Goal: Communication & Community: Participate in discussion

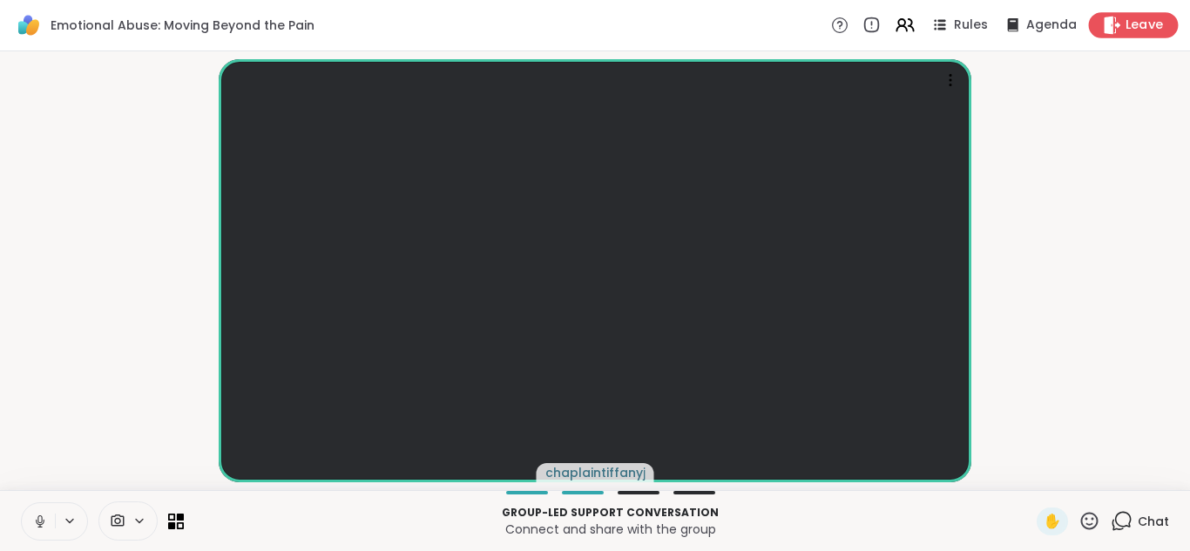
click at [1104, 18] on icon at bounding box center [1112, 25] width 17 height 18
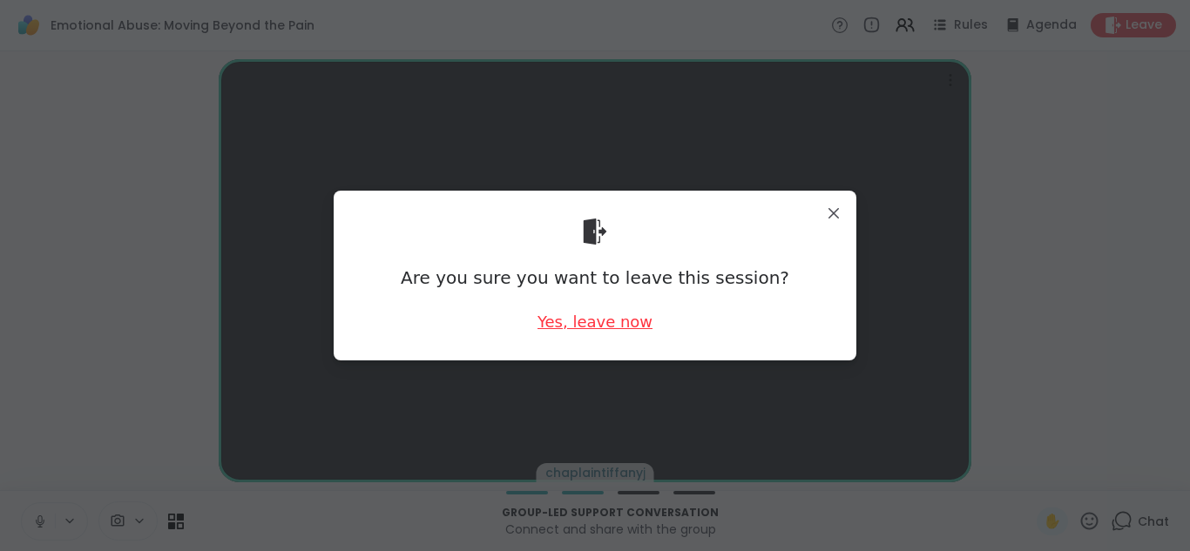
click at [582, 318] on div "Yes, leave now" at bounding box center [594, 322] width 115 height 22
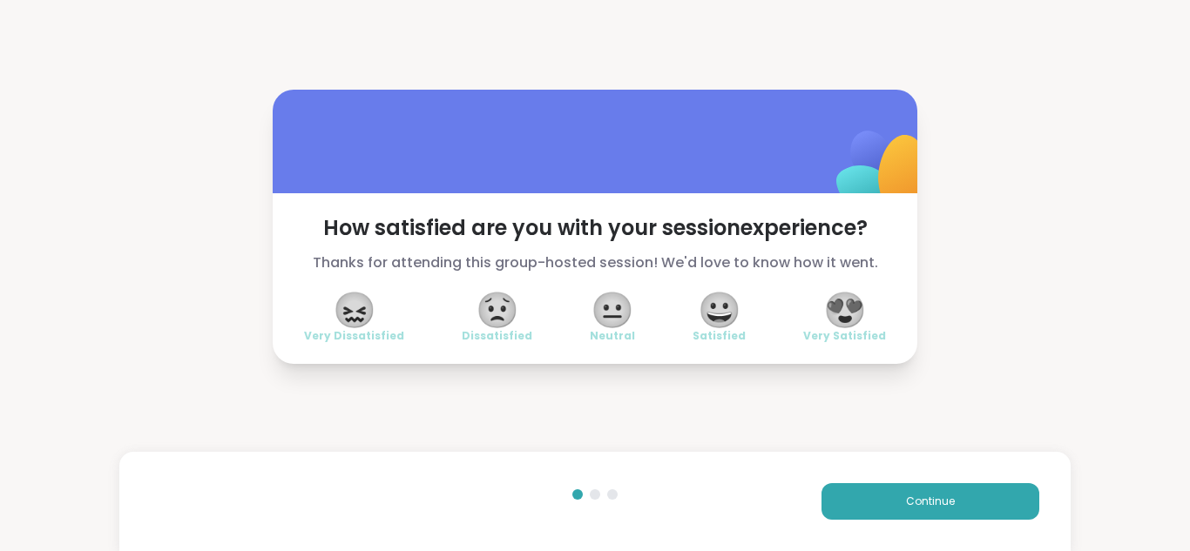
click at [604, 307] on span "😐" at bounding box center [613, 309] width 44 height 31
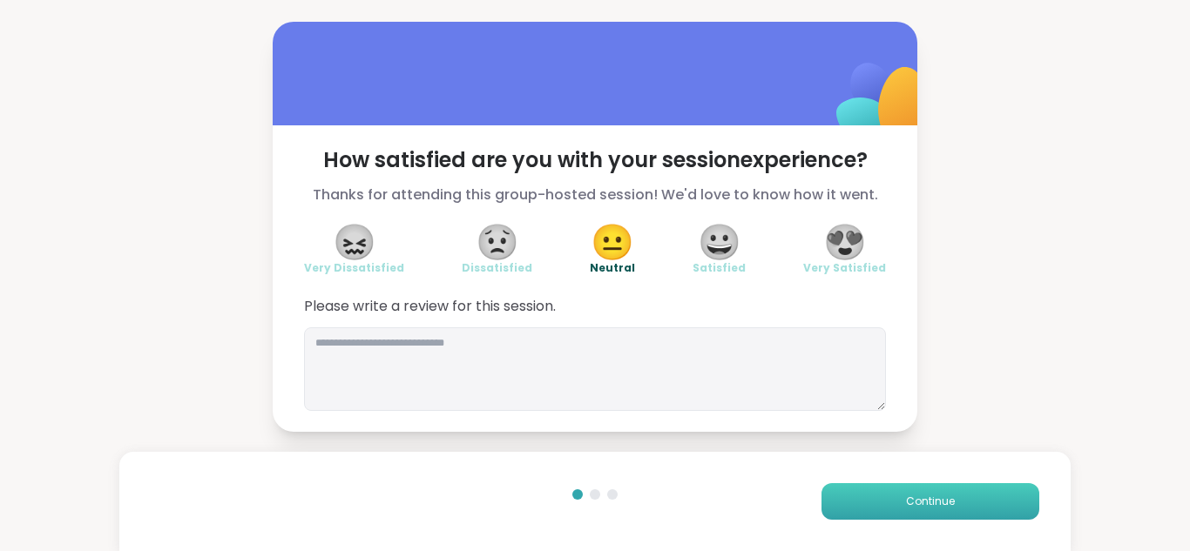
click at [877, 503] on button "Continue" at bounding box center [930, 501] width 218 height 37
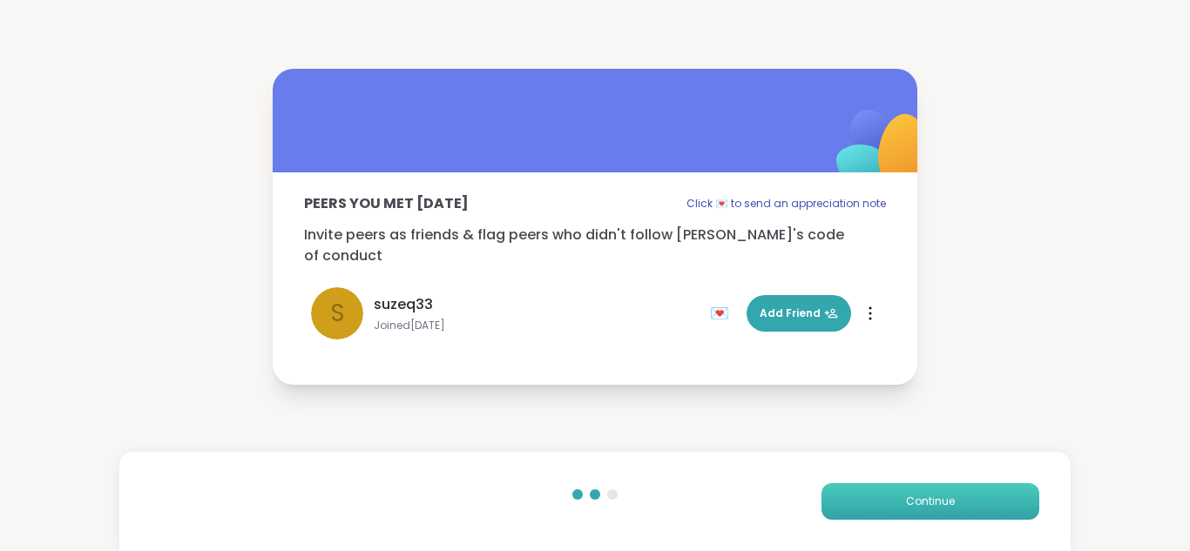
click at [878, 505] on button "Continue" at bounding box center [930, 501] width 218 height 37
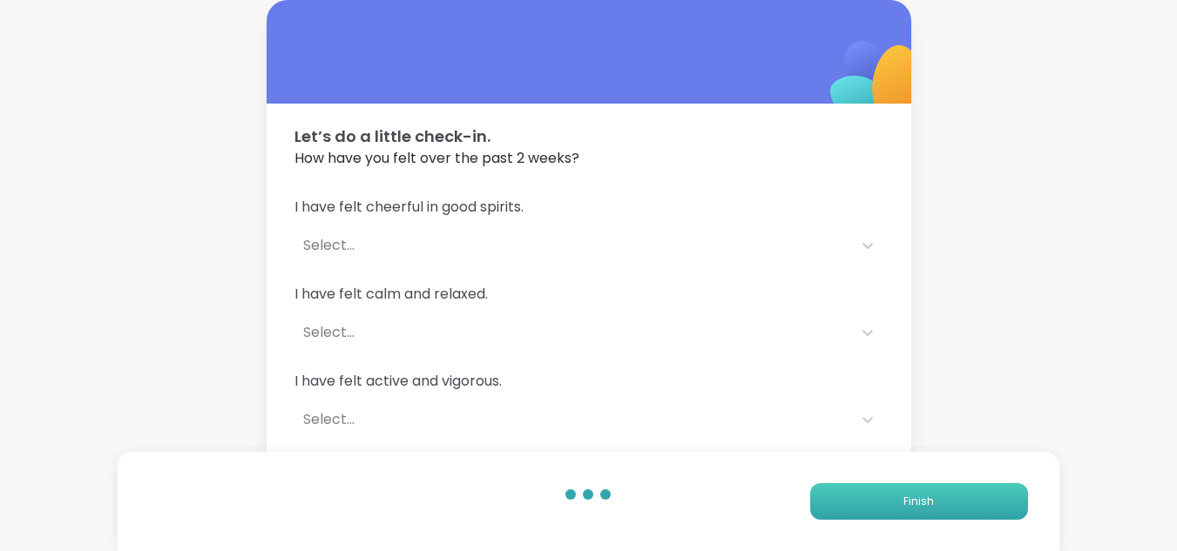
click at [878, 505] on button "Finish" at bounding box center [919, 501] width 218 height 37
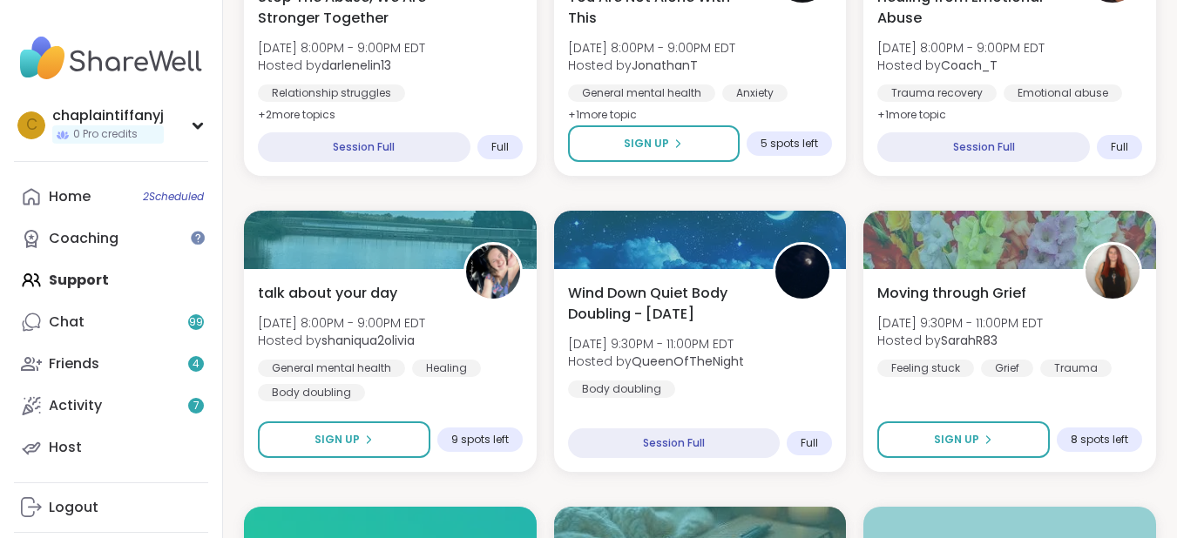
scroll to position [3031, 0]
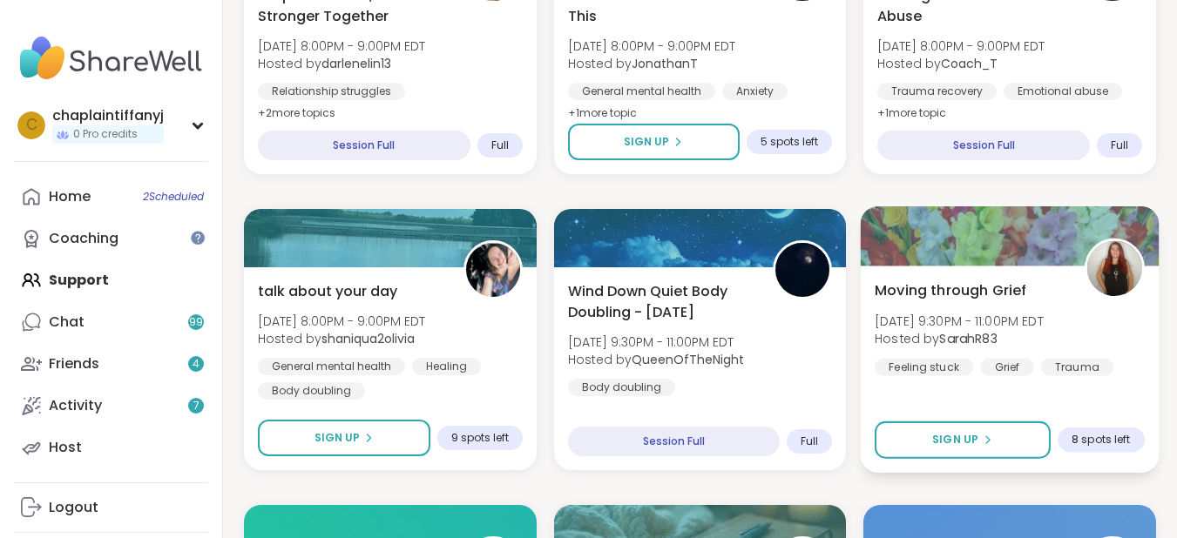
click at [1108, 447] on span "8 spots left" at bounding box center [1100, 440] width 58 height 14
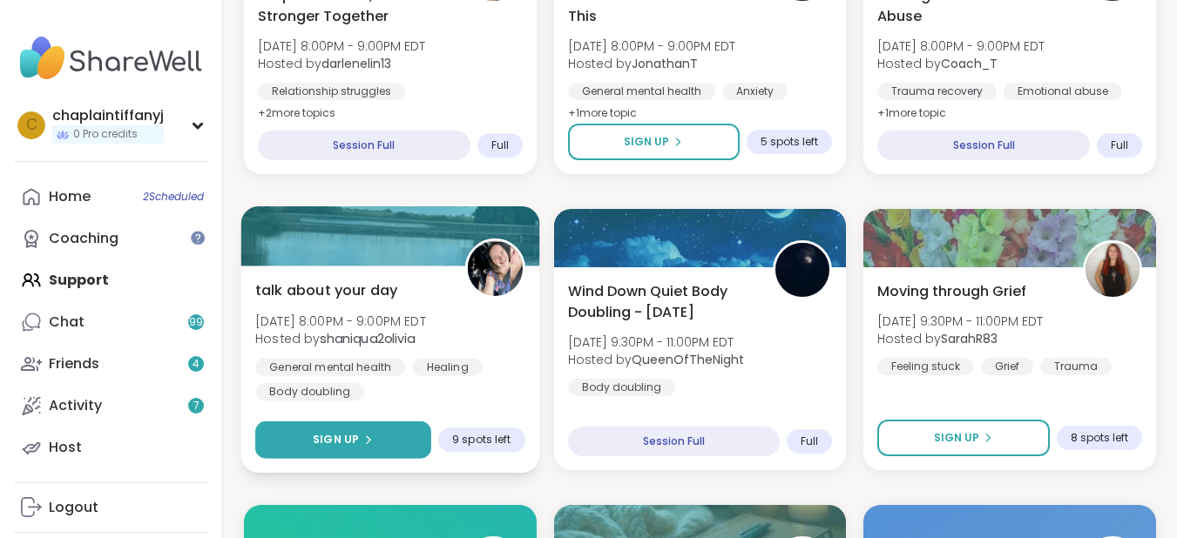
click at [372, 448] on button "Sign Up" at bounding box center [343, 440] width 176 height 37
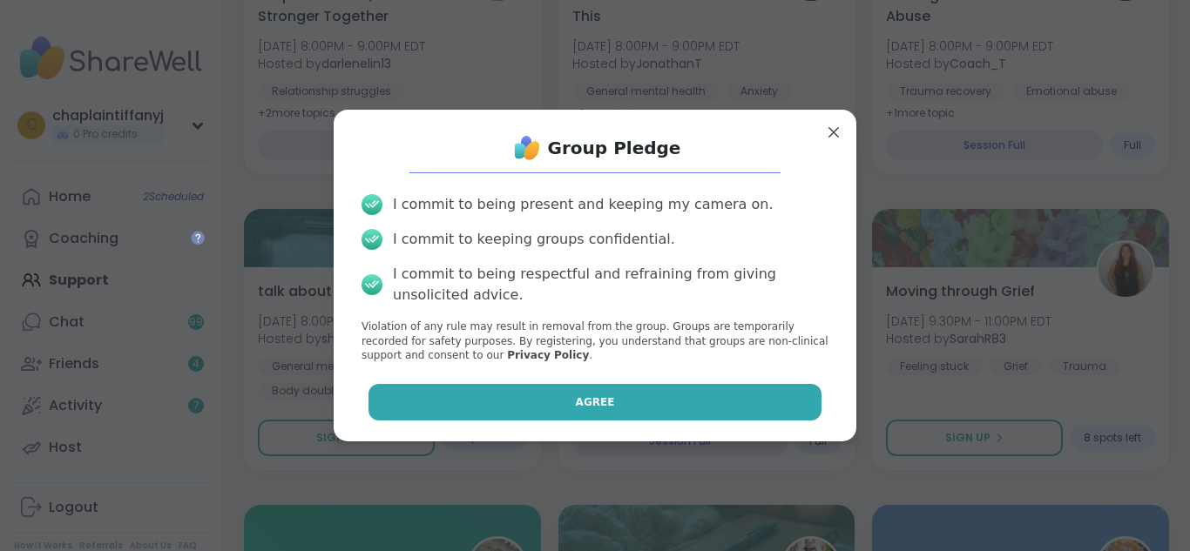
click at [476, 401] on button "Agree" at bounding box center [595, 402] width 454 height 37
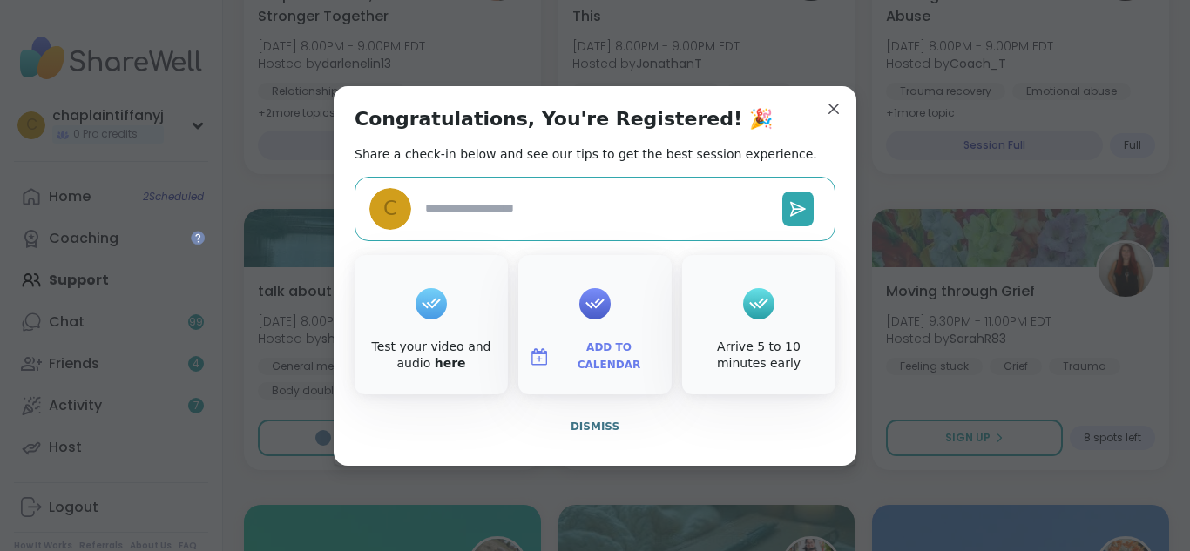
type textarea "*"
